Goal: Task Accomplishment & Management: Manage account settings

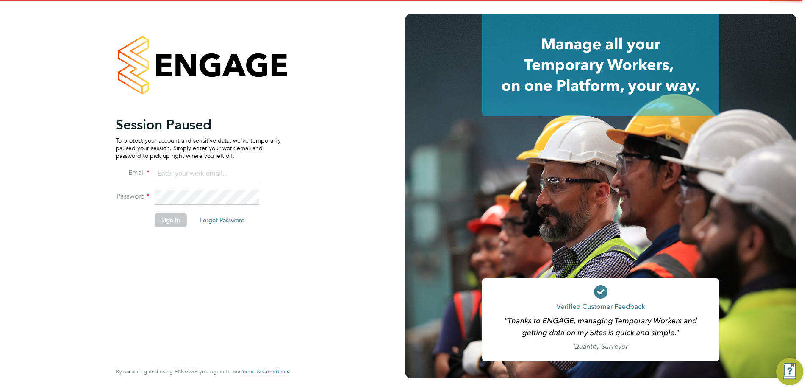
type input "gemma.mcbride@apleona.com"
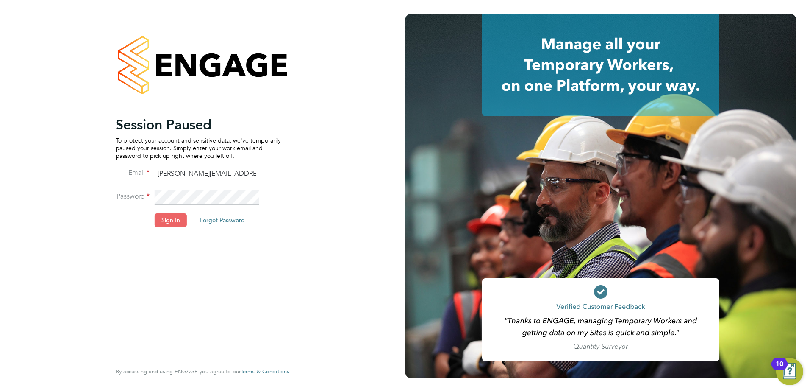
click at [177, 214] on button "Sign In" at bounding box center [171, 220] width 32 height 14
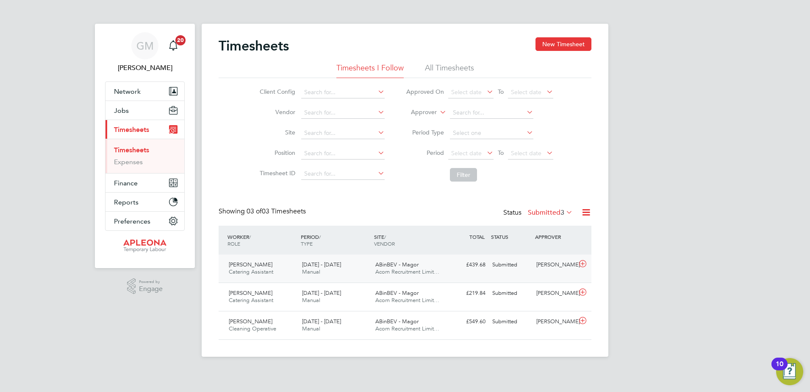
click at [582, 265] on icon at bounding box center [583, 263] width 11 height 7
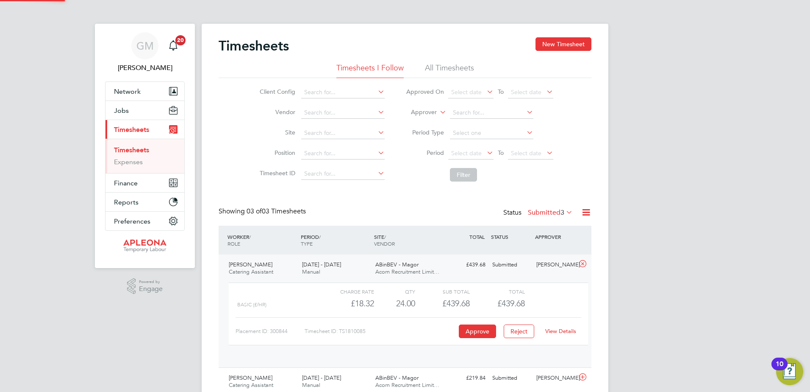
scroll to position [14, 83]
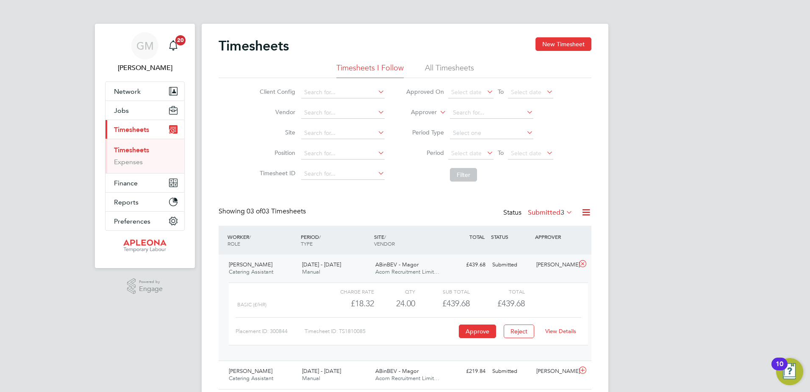
click at [573, 332] on link "View Details" at bounding box center [561, 330] width 31 height 7
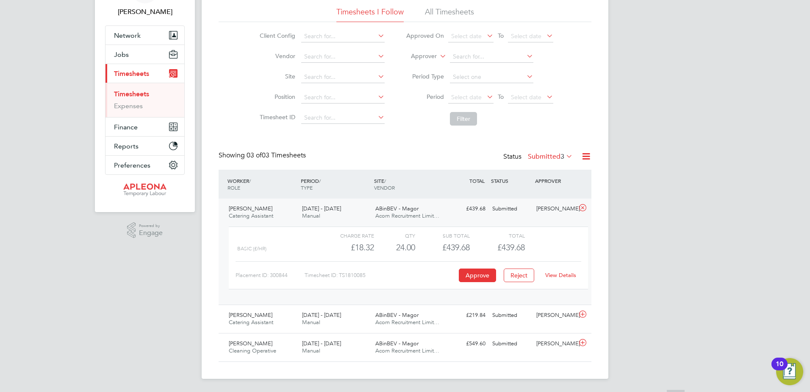
scroll to position [56, 0]
click at [585, 315] on icon at bounding box center [583, 313] width 11 height 7
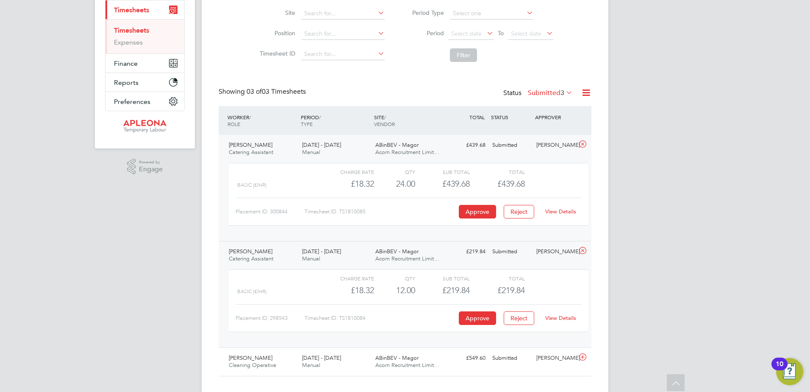
scroll to position [134, 0]
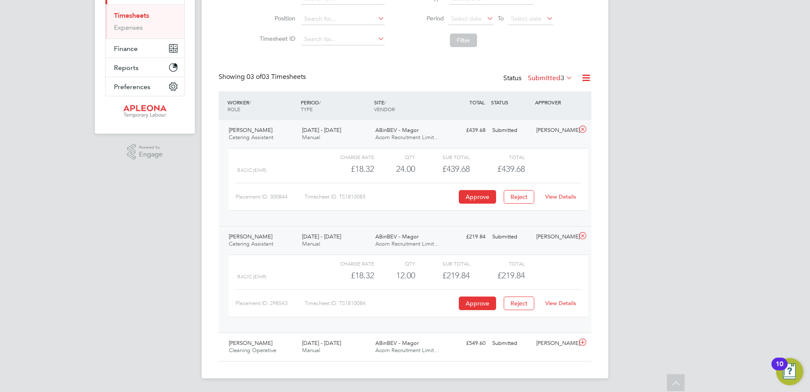
click at [567, 304] on link "View Details" at bounding box center [561, 302] width 31 height 7
click at [585, 345] on icon at bounding box center [583, 342] width 11 height 7
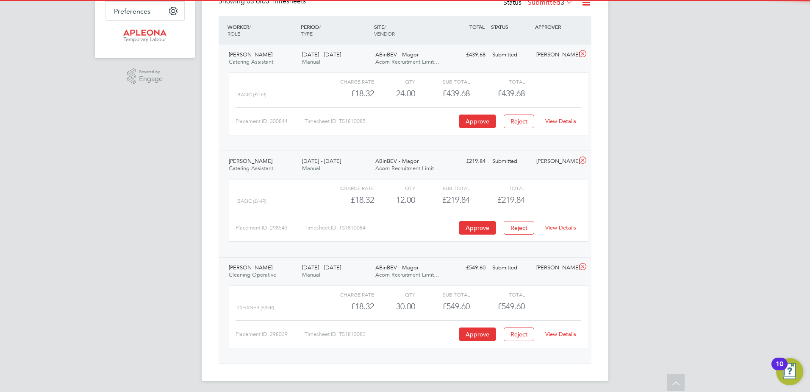
scroll to position [212, 0]
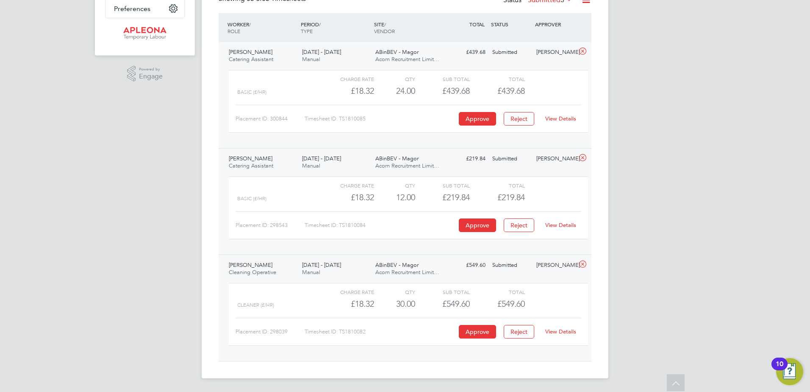
click at [568, 334] on link "View Details" at bounding box center [561, 331] width 31 height 7
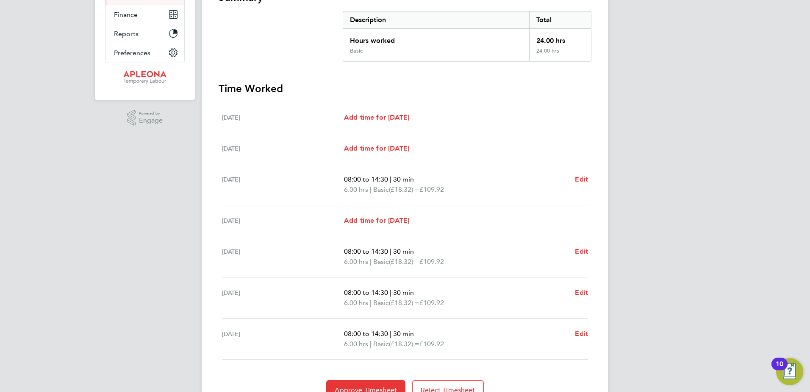
scroll to position [211, 0]
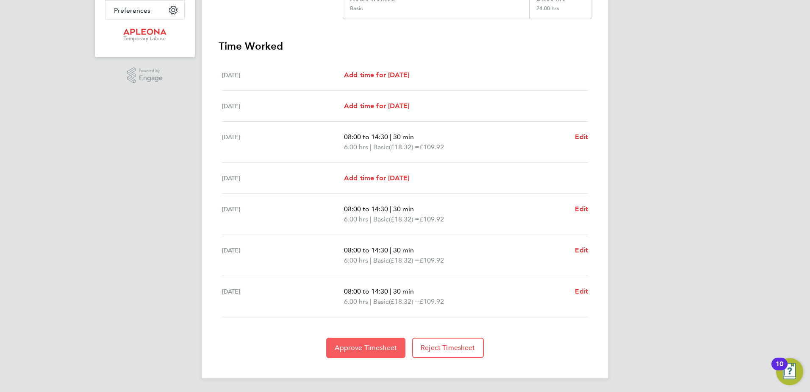
click at [380, 345] on span "Approve Timesheet" at bounding box center [366, 347] width 62 height 8
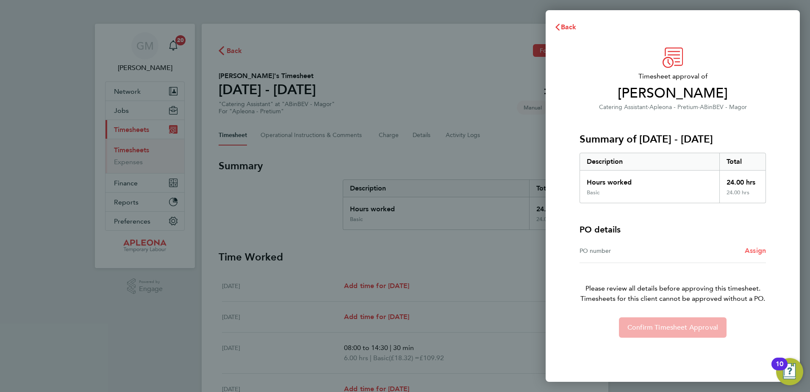
click at [756, 249] on span "Assign" at bounding box center [755, 250] width 21 height 8
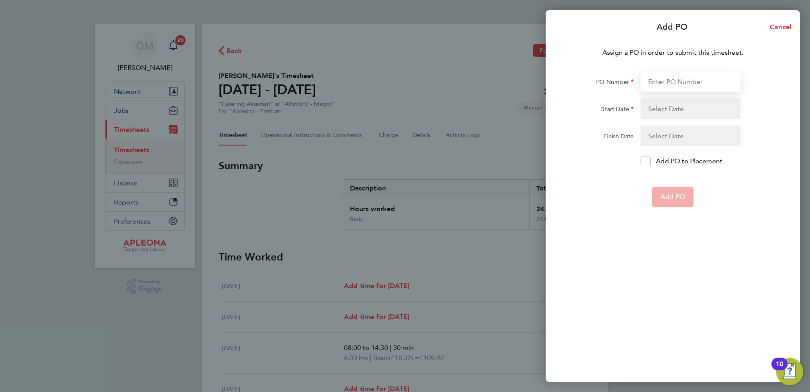
click at [653, 82] on input "PO Number" at bounding box center [691, 81] width 100 height 20
type input "PO25"
type input "24"
drag, startPoint x: 671, startPoint y: 84, endPoint x: 640, endPoint y: 83, distance: 31.4
click at [640, 86] on div "280" at bounding box center [690, 81] width 107 height 20
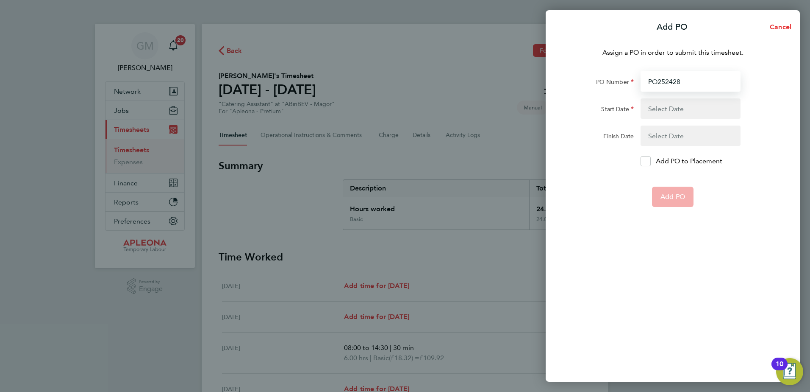
type input "PO2524280"
type input "[DATE]"
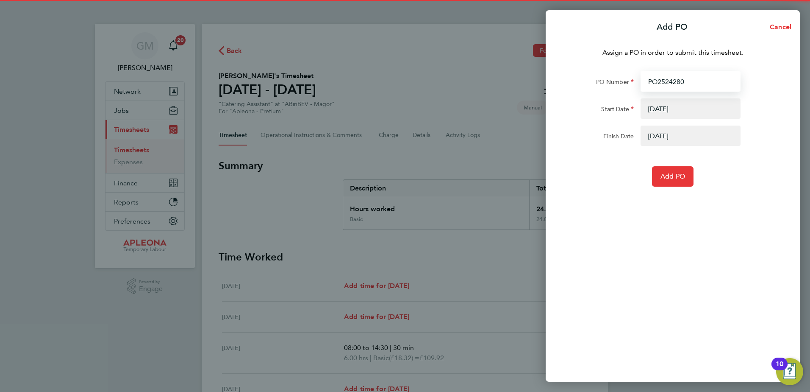
type input "PO2524280"
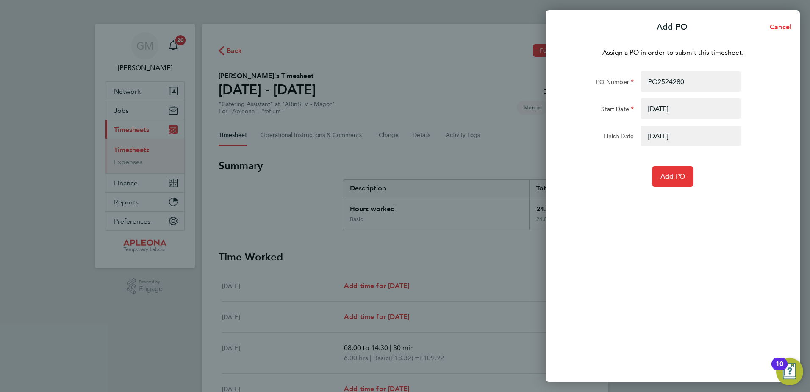
drag, startPoint x: 641, startPoint y: 184, endPoint x: 649, endPoint y: 182, distance: 7.5
click at [646, 183] on div "Add PO" at bounding box center [673, 176] width 214 height 20
click at [664, 179] on span "Add PO" at bounding box center [673, 176] width 25 height 8
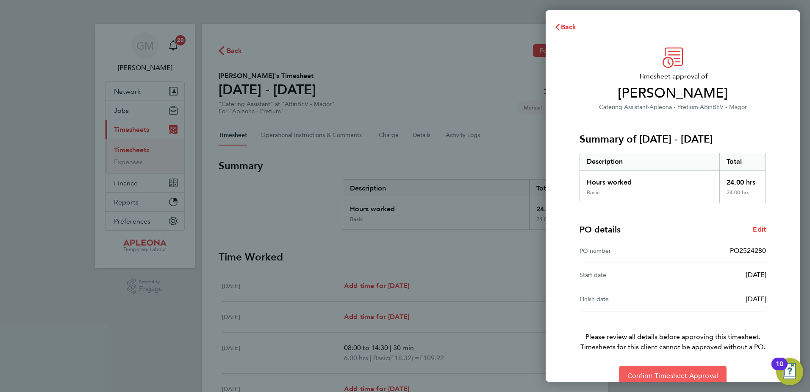
click at [657, 378] on span "Confirm Timesheet Approval" at bounding box center [673, 375] width 91 height 8
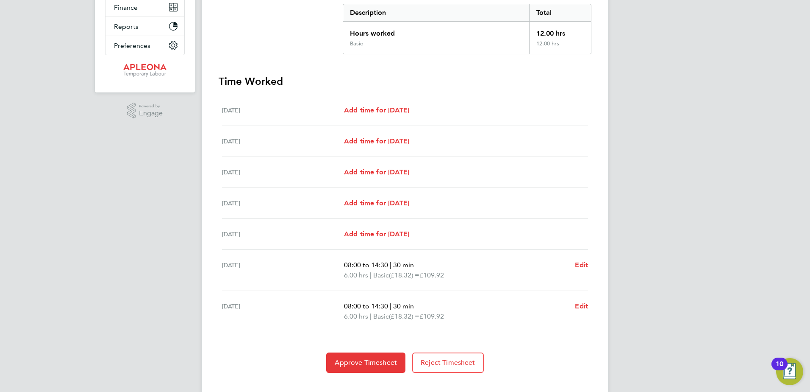
scroll to position [190, 0]
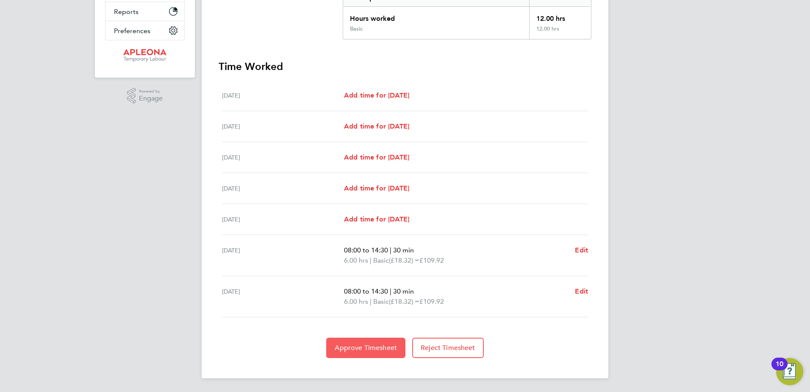
click at [377, 348] on span "Approve Timesheet" at bounding box center [366, 347] width 62 height 8
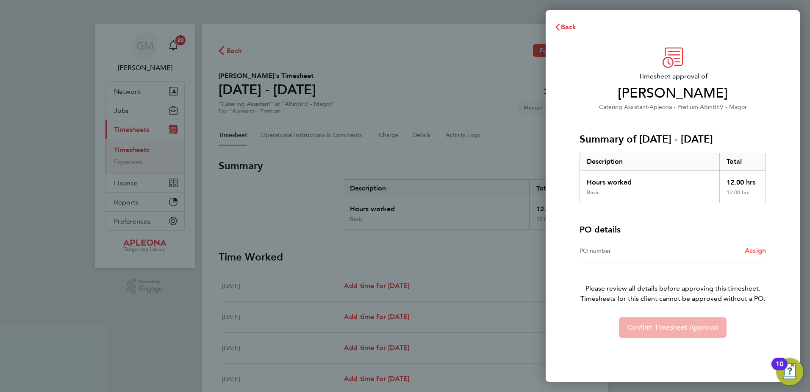
click at [752, 251] on span "Assign" at bounding box center [755, 250] width 21 height 8
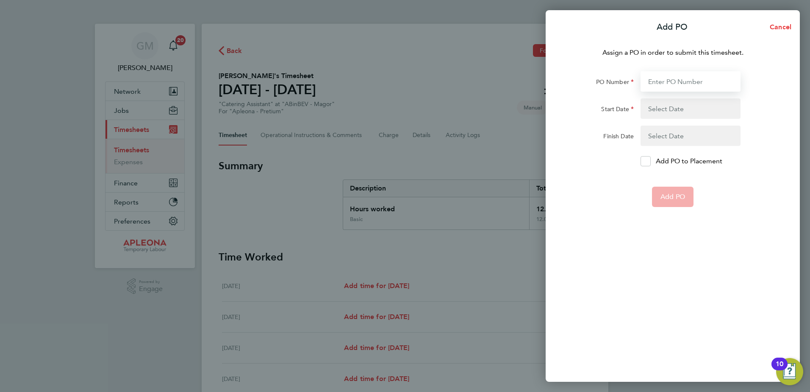
click at [665, 73] on input "PO Number" at bounding box center [691, 81] width 100 height 20
type input "PO2524280"
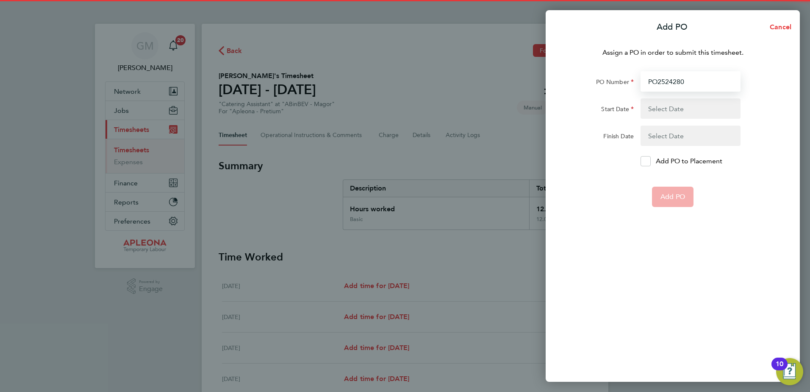
type input "[DATE]"
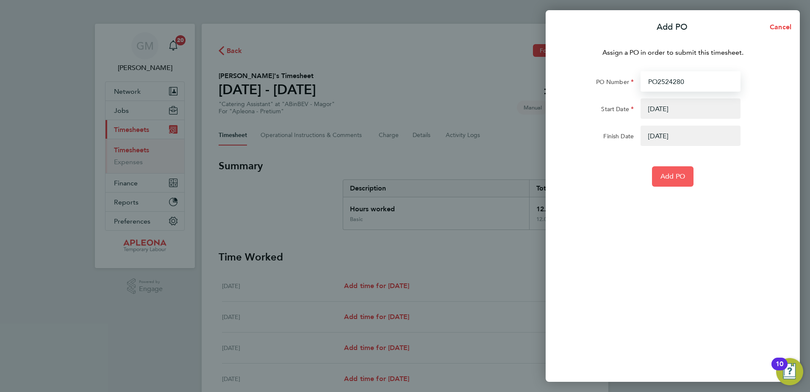
type input "PO2524280"
click at [679, 176] on span "Add PO" at bounding box center [673, 176] width 25 height 8
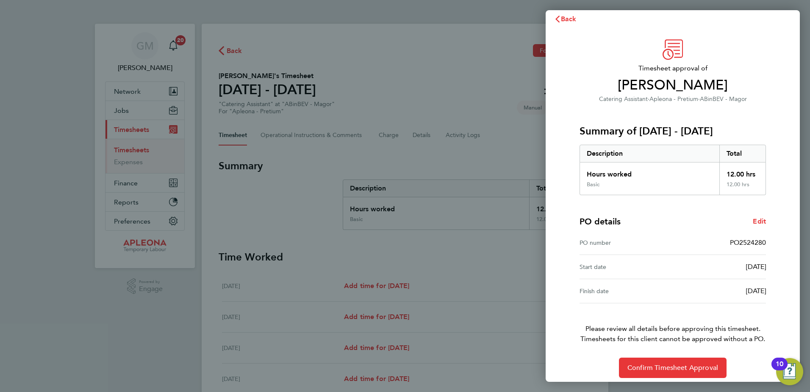
scroll to position [14, 0]
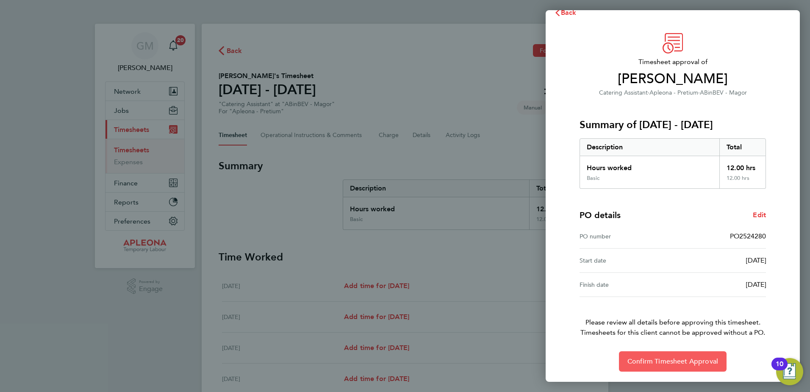
click at [677, 358] on span "Confirm Timesheet Approval" at bounding box center [673, 361] width 91 height 8
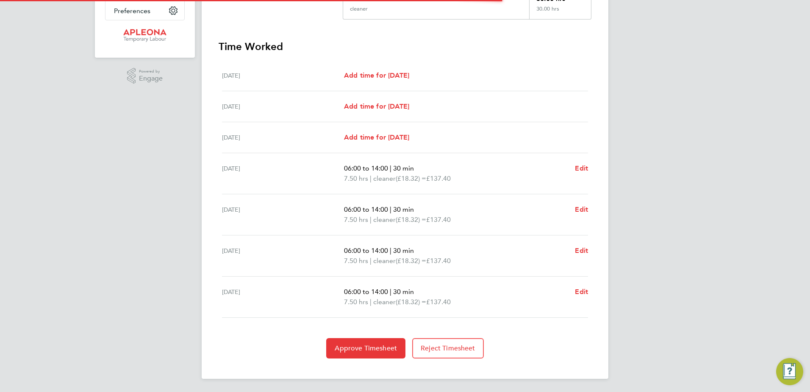
scroll to position [211, 0]
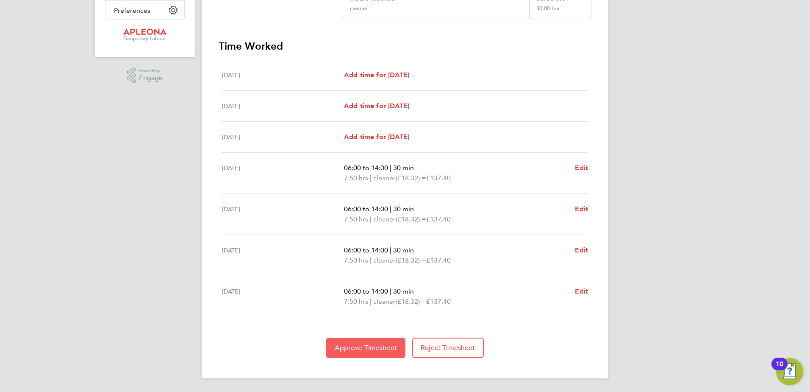
click at [364, 343] on span "Approve Timesheet" at bounding box center [366, 347] width 62 height 8
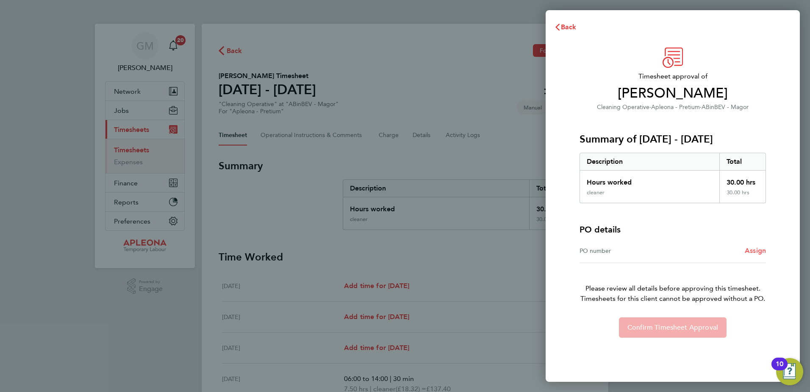
click at [758, 250] on span "Assign" at bounding box center [755, 250] width 21 height 8
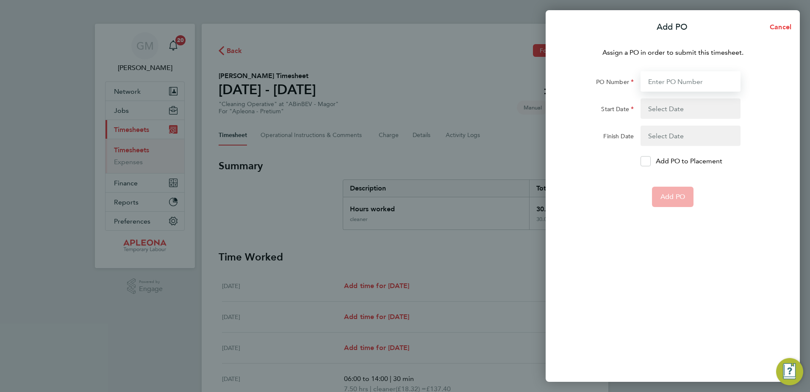
click at [657, 83] on input "PO Number" at bounding box center [691, 81] width 100 height 20
type input "PO2524280"
click at [666, 105] on button "button" at bounding box center [691, 108] width 100 height 20
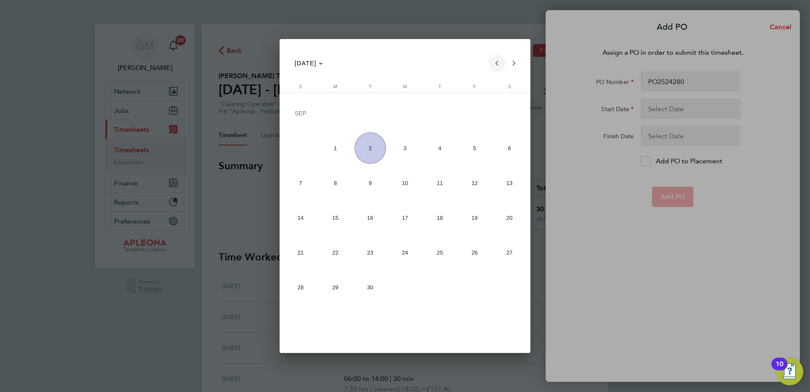
click at [489, 65] on span "Previous month" at bounding box center [497, 63] width 17 height 17
click at [503, 216] on span "23" at bounding box center [509, 219] width 31 height 31
type input "[DATE]"
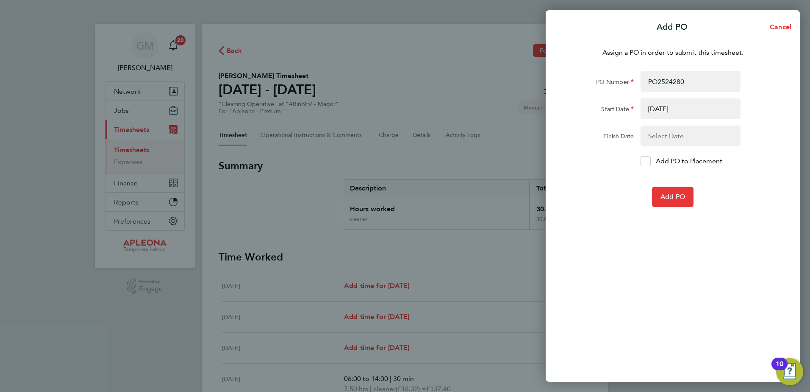
click at [670, 138] on button "button" at bounding box center [691, 135] width 100 height 20
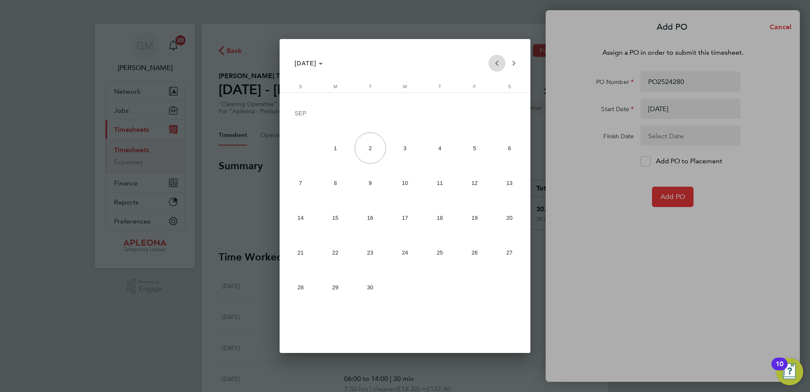
click at [497, 65] on span "Previous month" at bounding box center [497, 63] width 17 height 17
click at [473, 258] on span "29" at bounding box center [474, 254] width 31 height 31
type input "[DATE]"
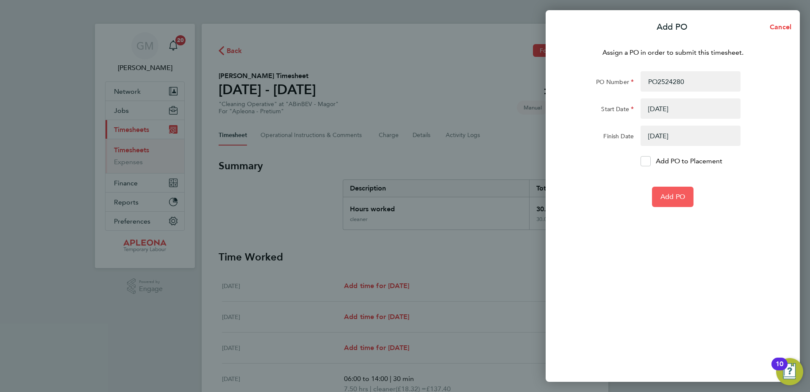
click at [687, 197] on button "Add PO" at bounding box center [673, 196] width 42 height 20
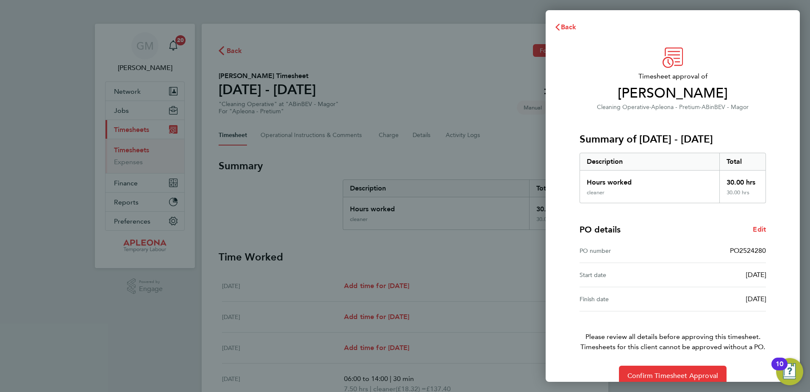
scroll to position [14, 0]
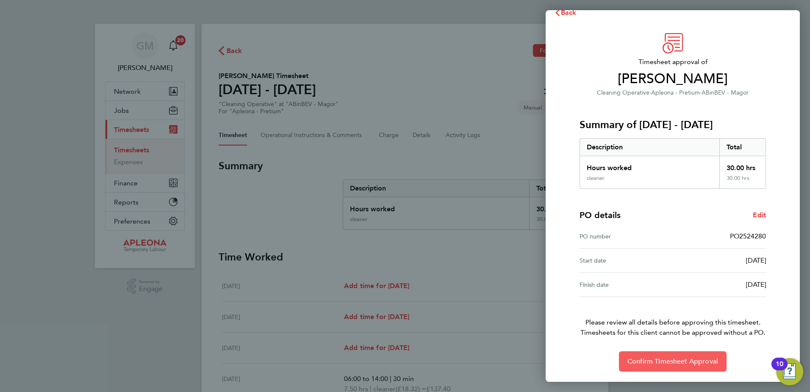
click at [661, 359] on span "Confirm Timesheet Approval" at bounding box center [673, 361] width 91 height 8
